Goal: Transaction & Acquisition: Purchase product/service

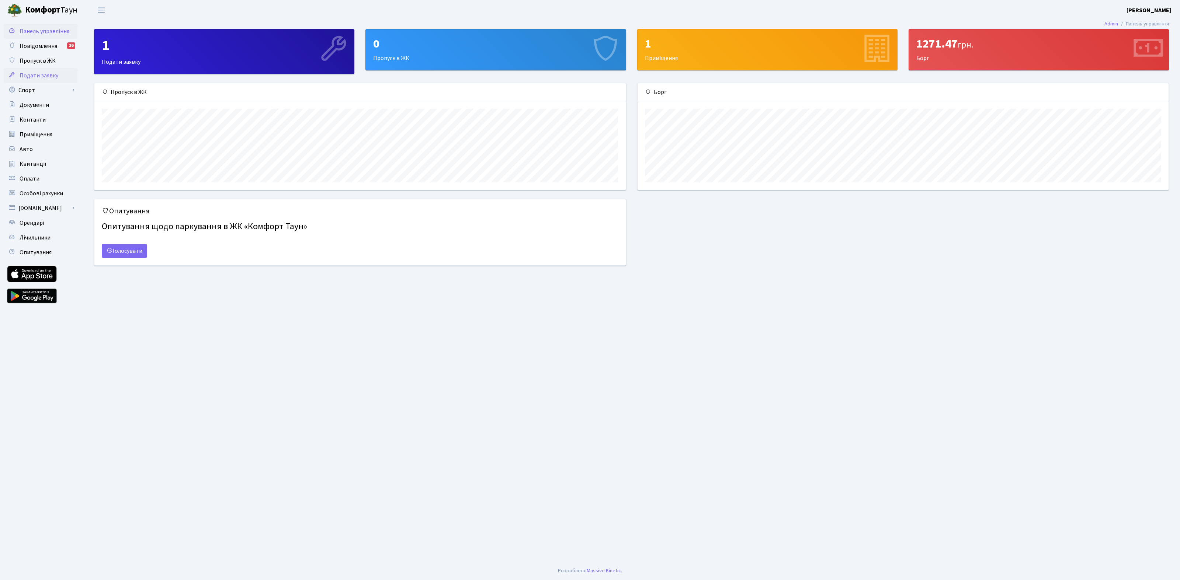
scroll to position [106, 531]
click at [31, 164] on span "Квитанції" at bounding box center [33, 164] width 27 height 8
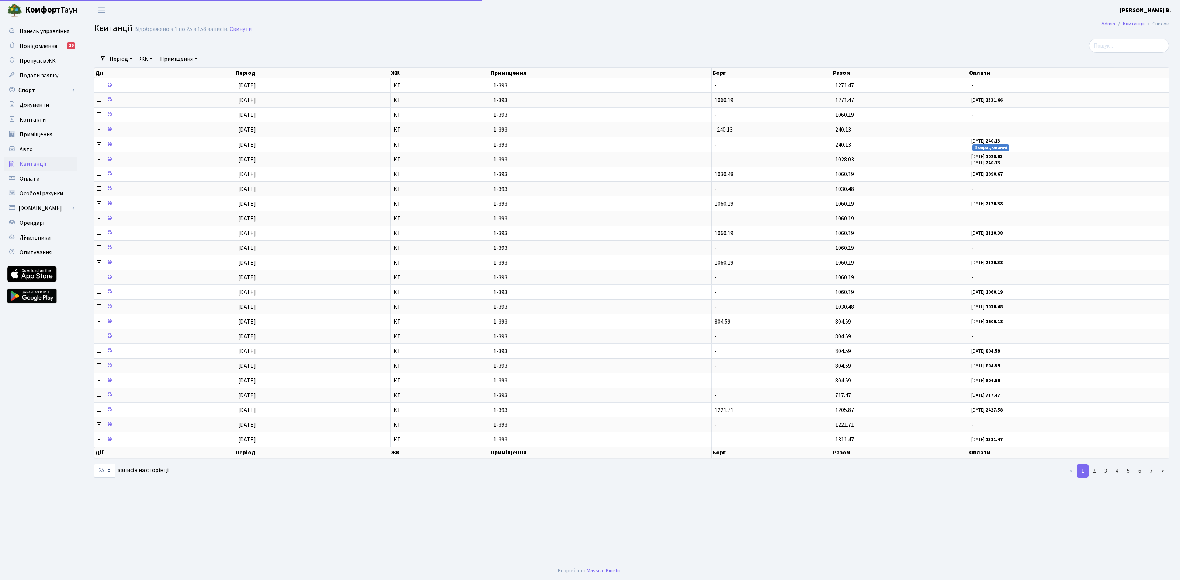
select select "25"
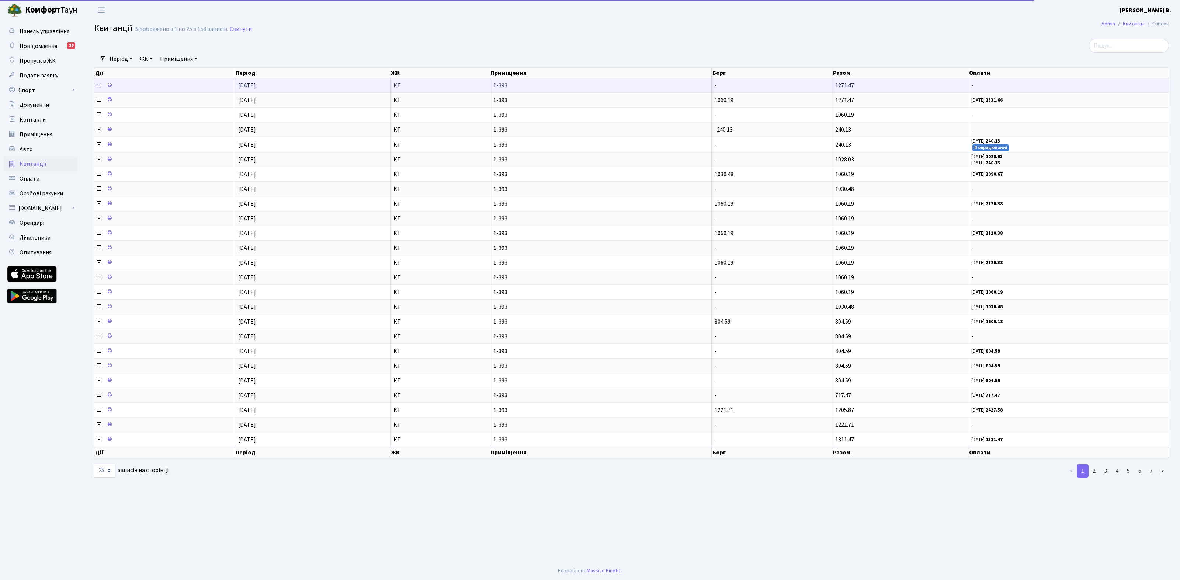
click at [100, 86] on icon at bounding box center [99, 85] width 6 height 6
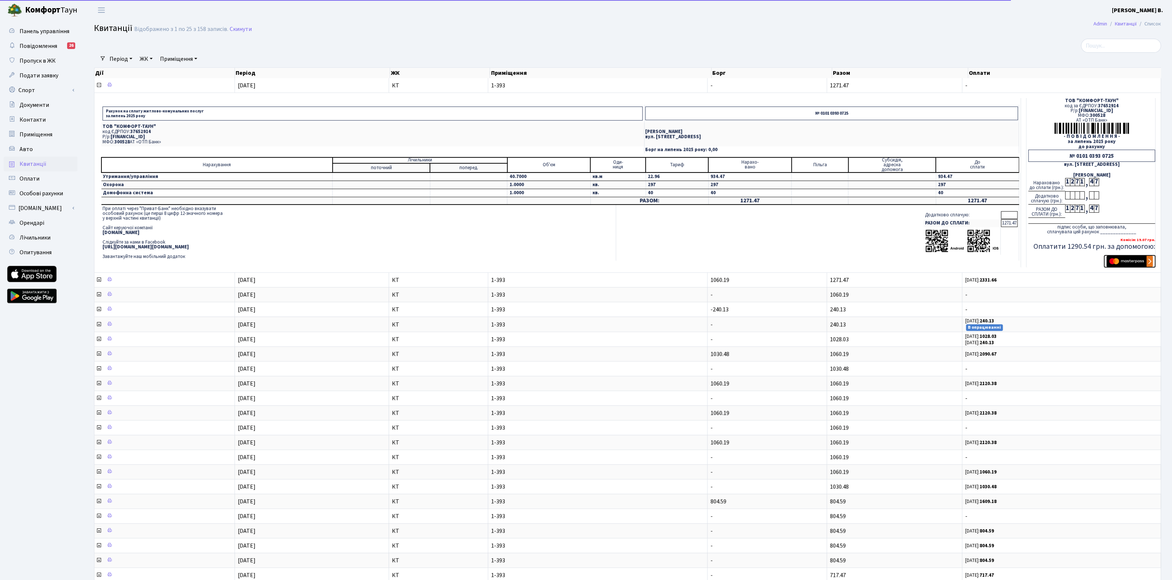
click at [1122, 265] on img "submit" at bounding box center [1130, 261] width 46 height 11
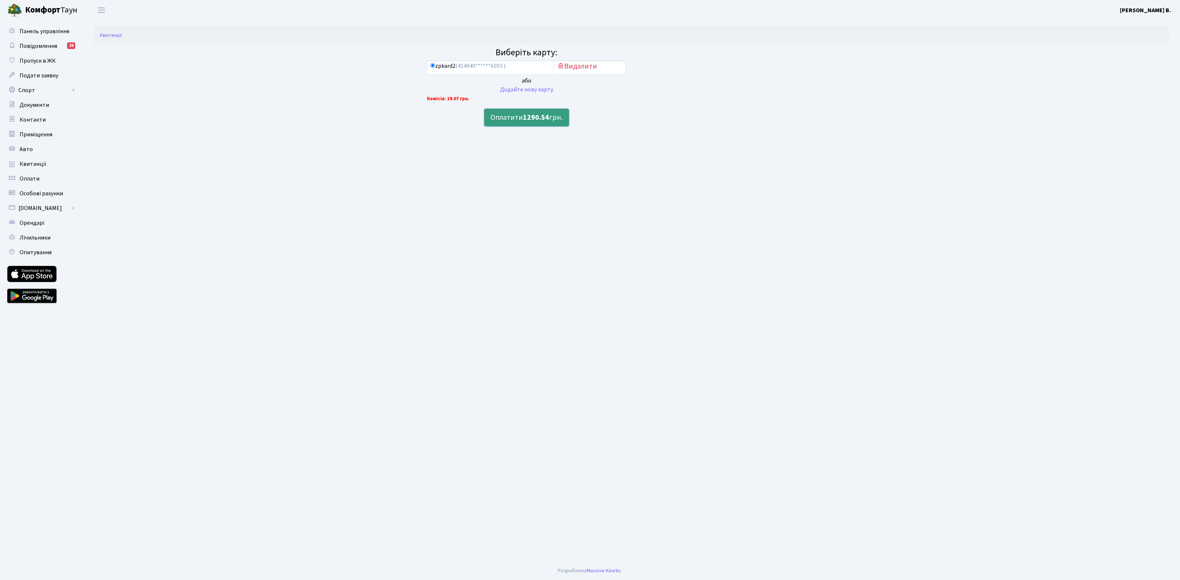
click at [523, 120] on button "Оплатити 1290.54 грн." at bounding box center [526, 118] width 85 height 18
